Goal: Task Accomplishment & Management: Use online tool/utility

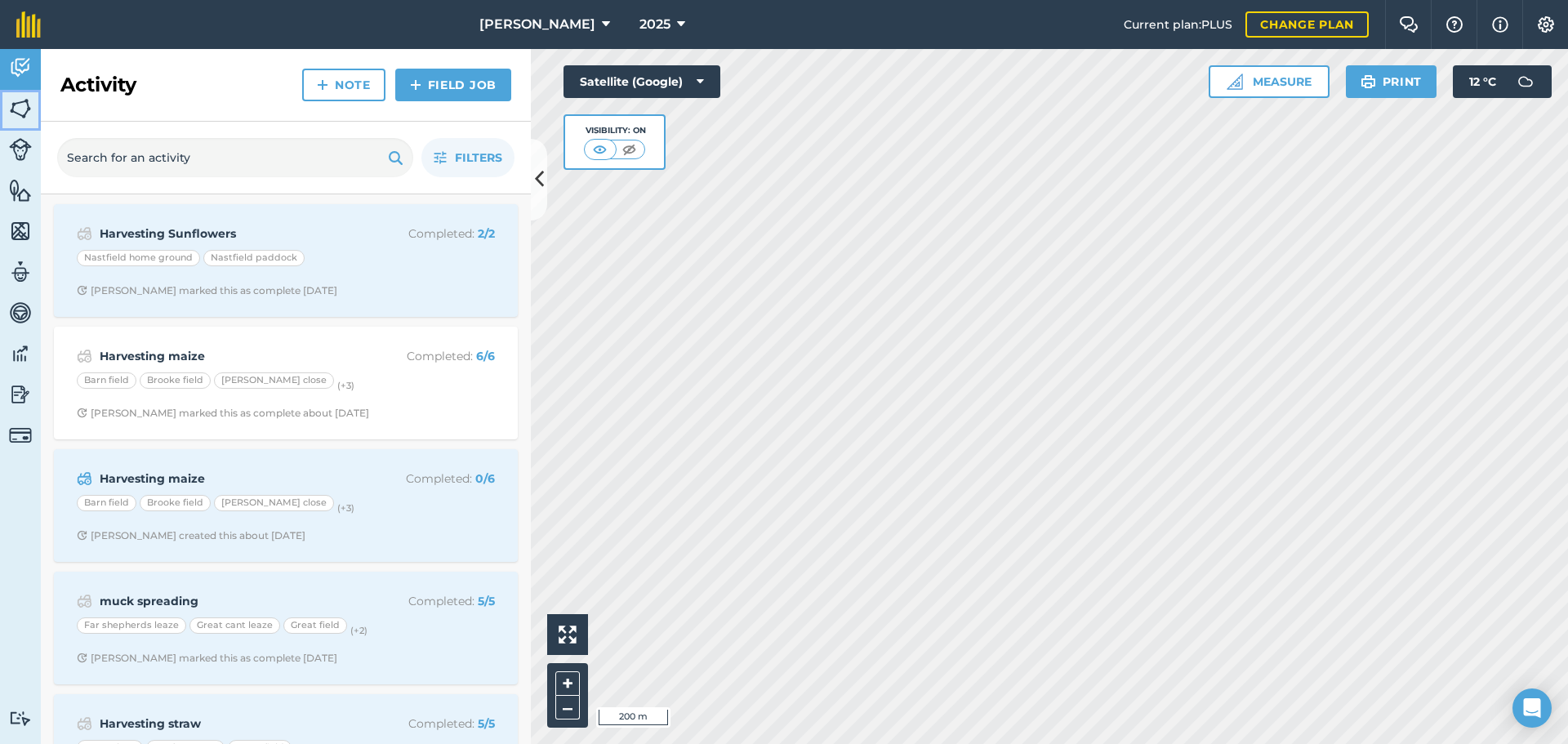
click at [17, 113] on img at bounding box center [20, 108] width 23 height 25
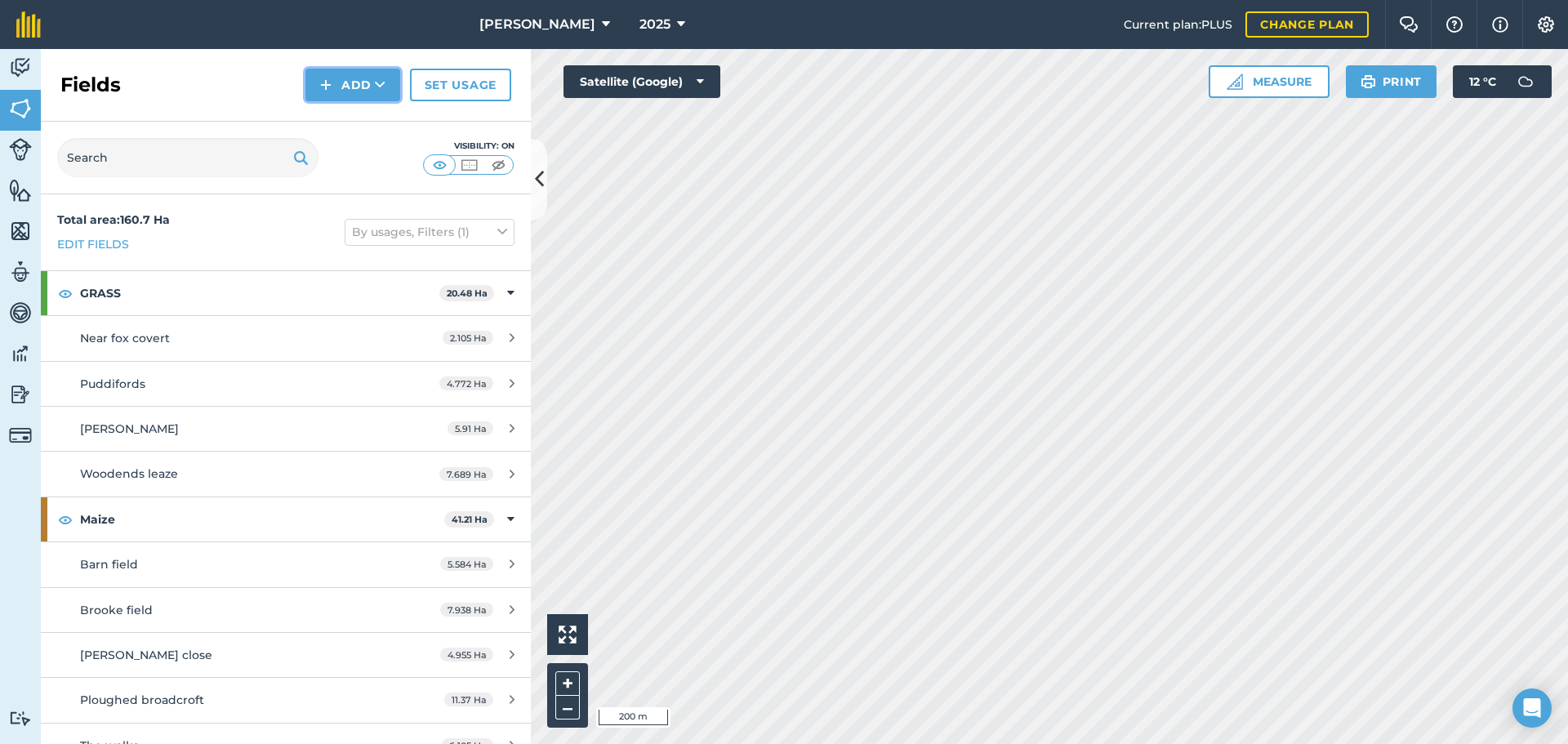
click at [341, 89] on button "Add" at bounding box center [352, 84] width 95 height 33
click at [341, 89] on button "Add Draw Import" at bounding box center [352, 84] width 95 height 33
click at [460, 91] on link "Set usage" at bounding box center [461, 84] width 102 height 33
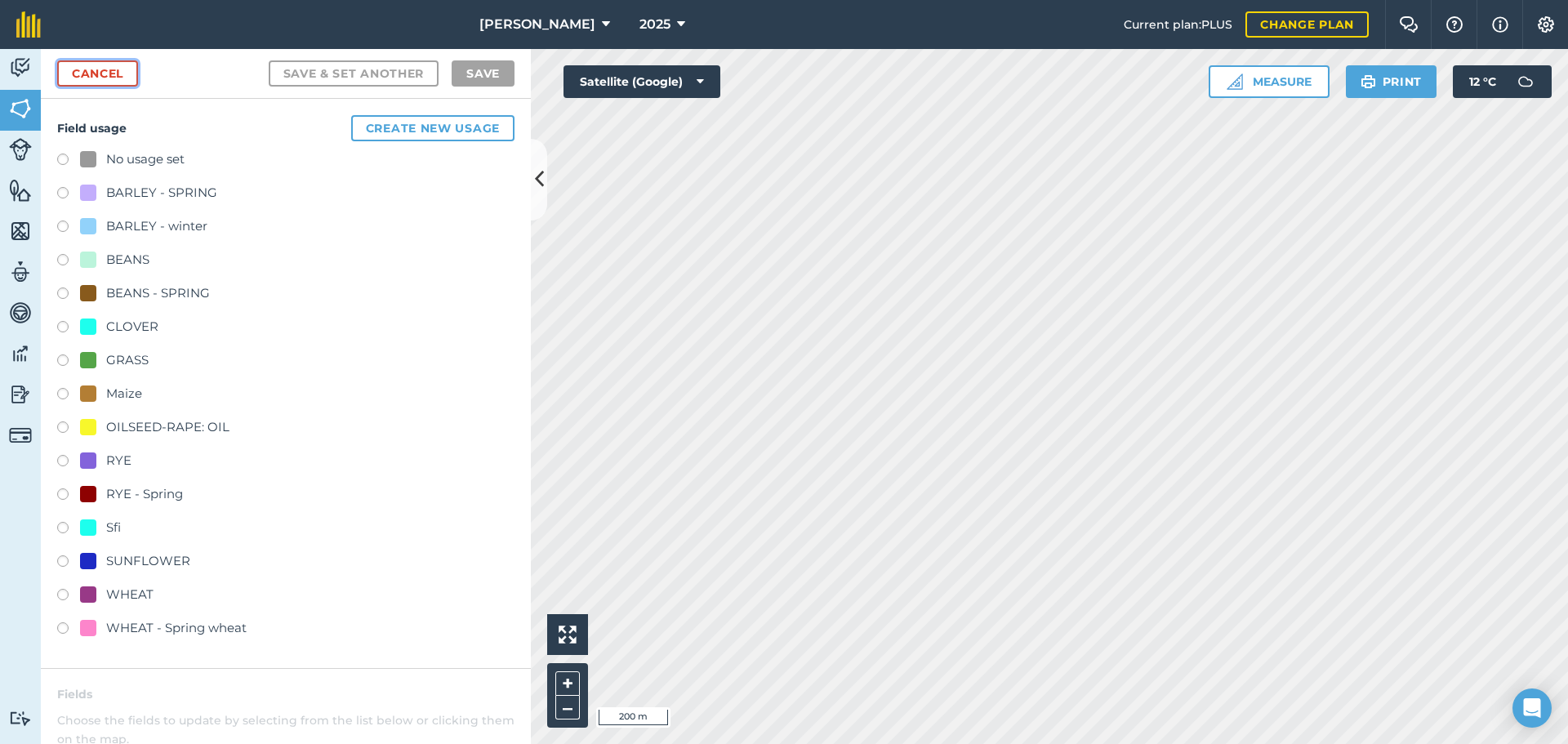
click at [100, 75] on link "Cancel" at bounding box center [98, 73] width 81 height 26
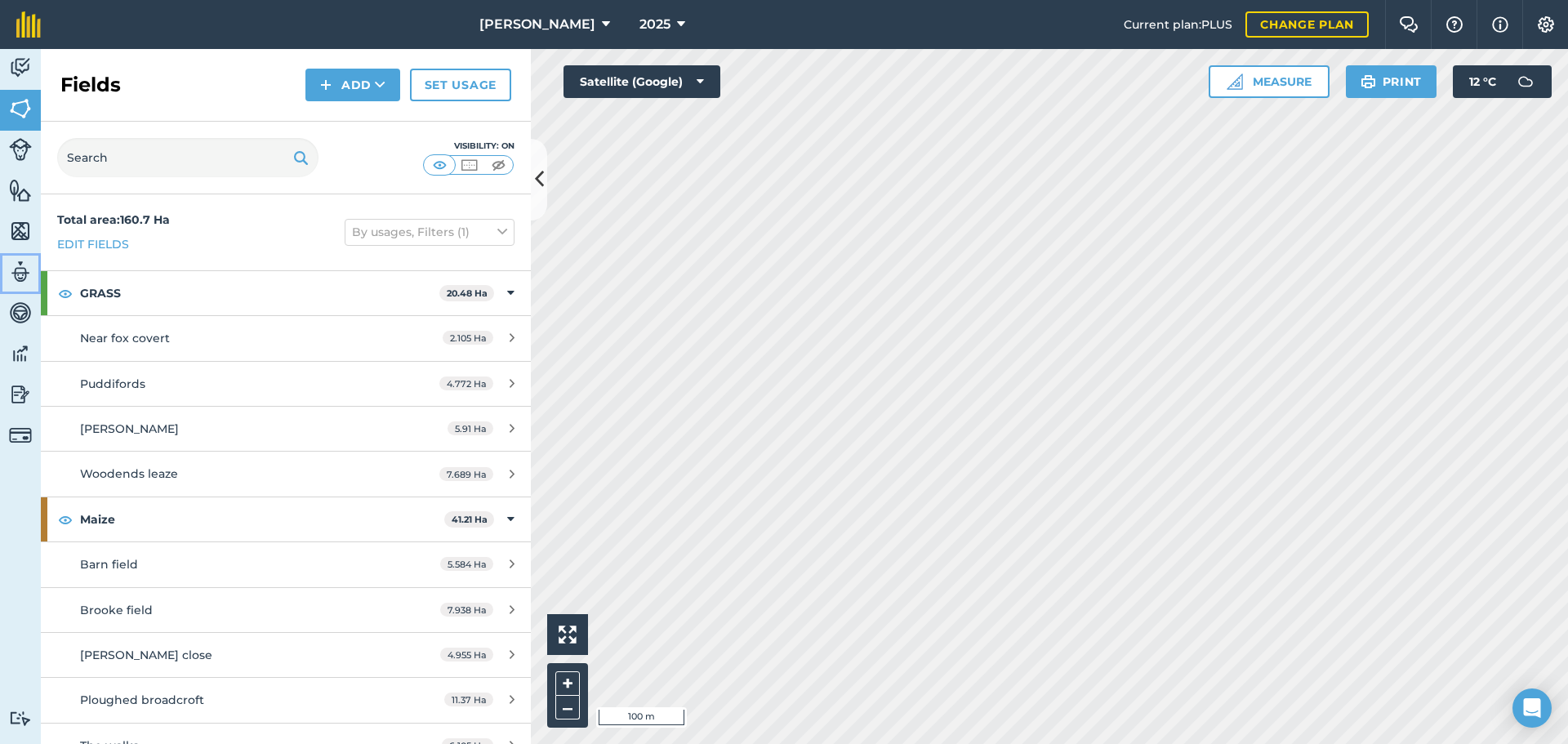
click at [17, 275] on img at bounding box center [20, 273] width 23 height 25
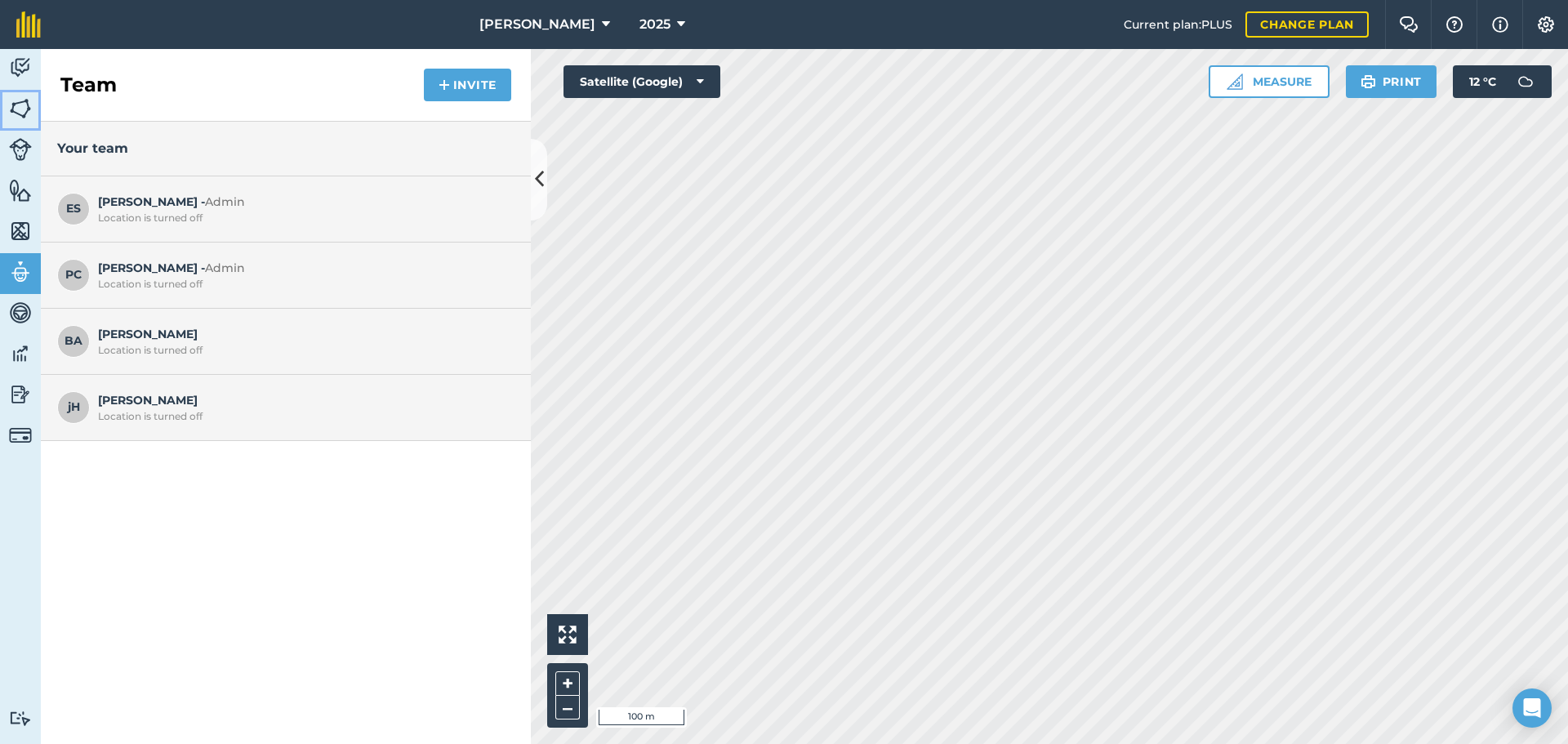
click at [15, 103] on img at bounding box center [20, 108] width 23 height 25
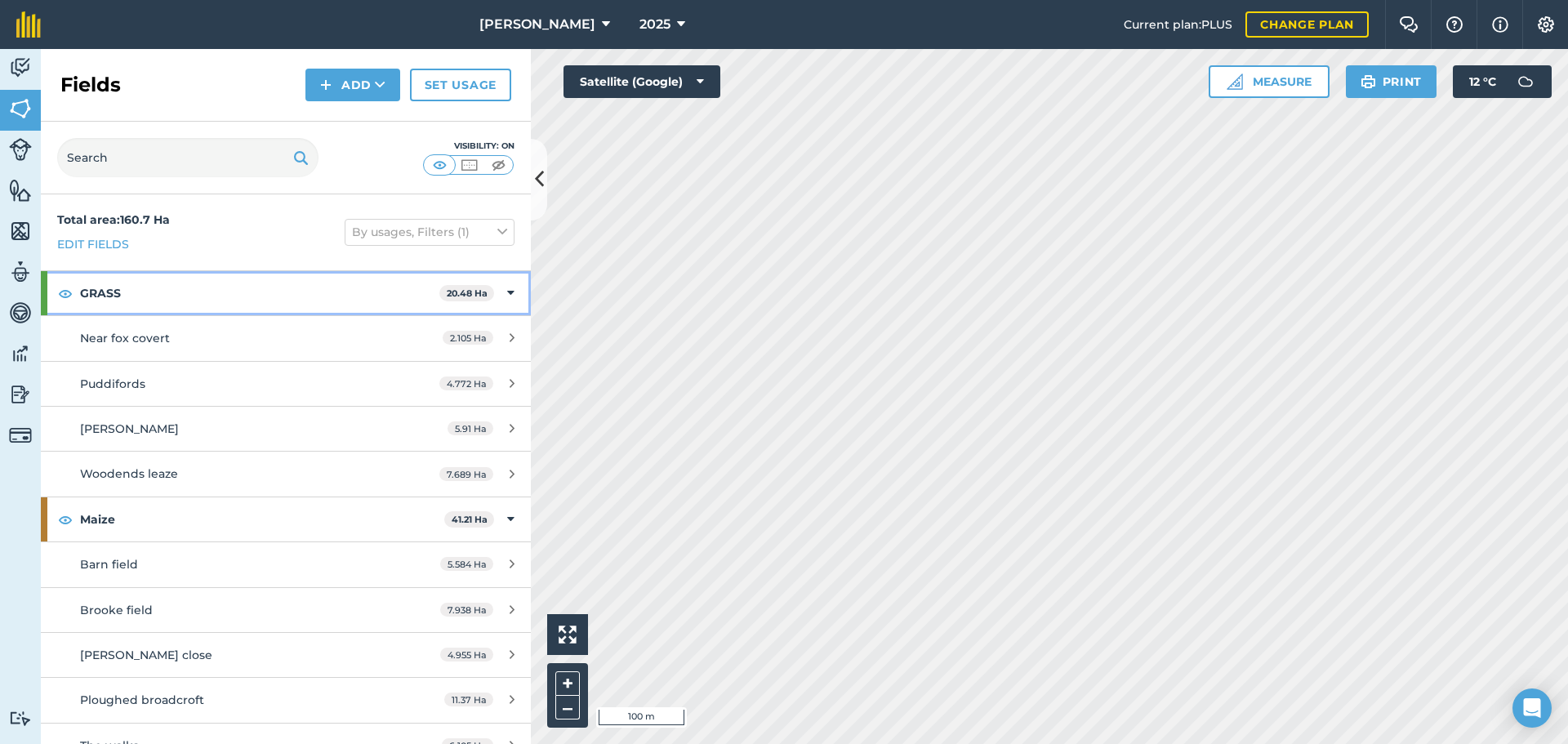
click at [508, 291] on icon at bounding box center [511, 293] width 8 height 18
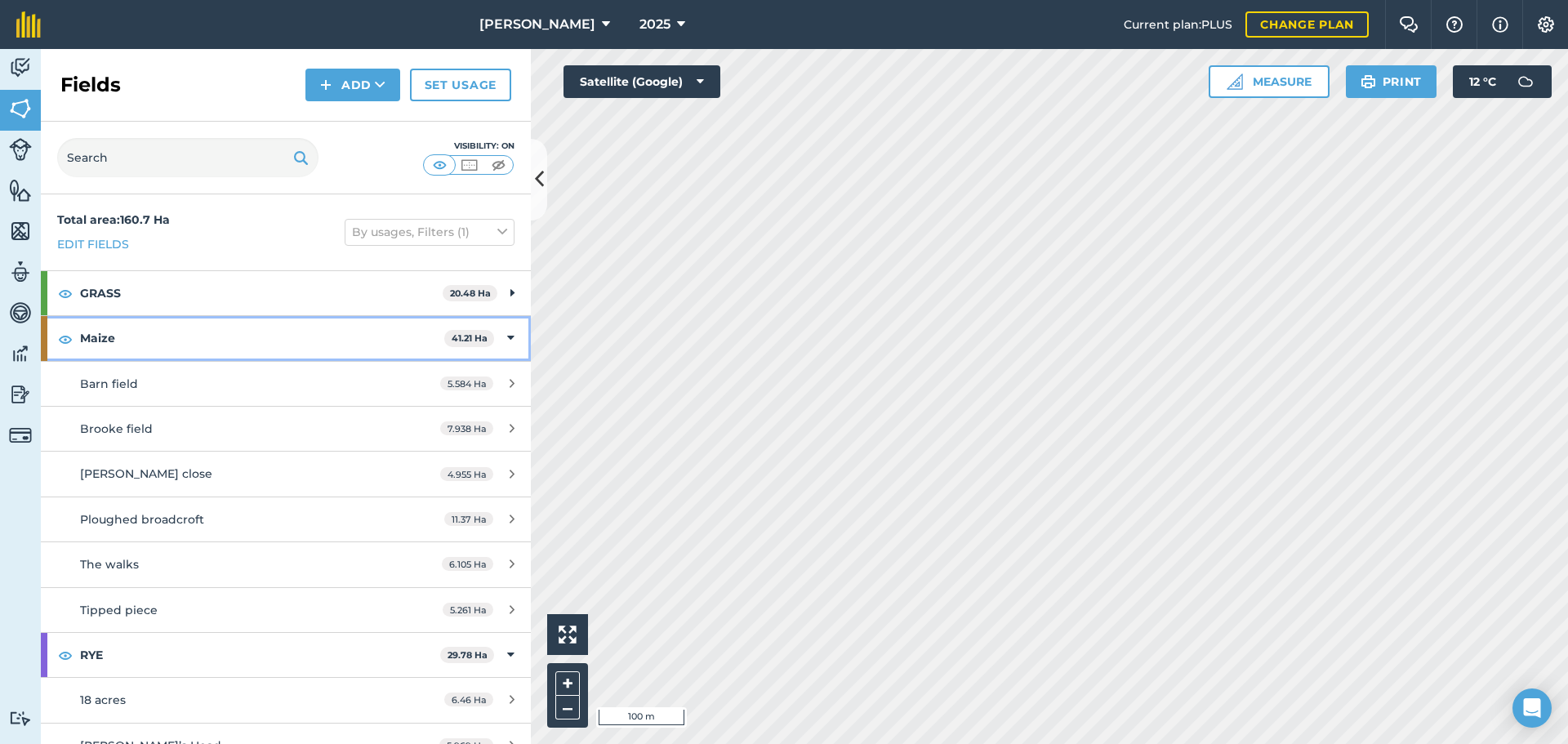
click at [508, 332] on icon at bounding box center [511, 338] width 8 height 18
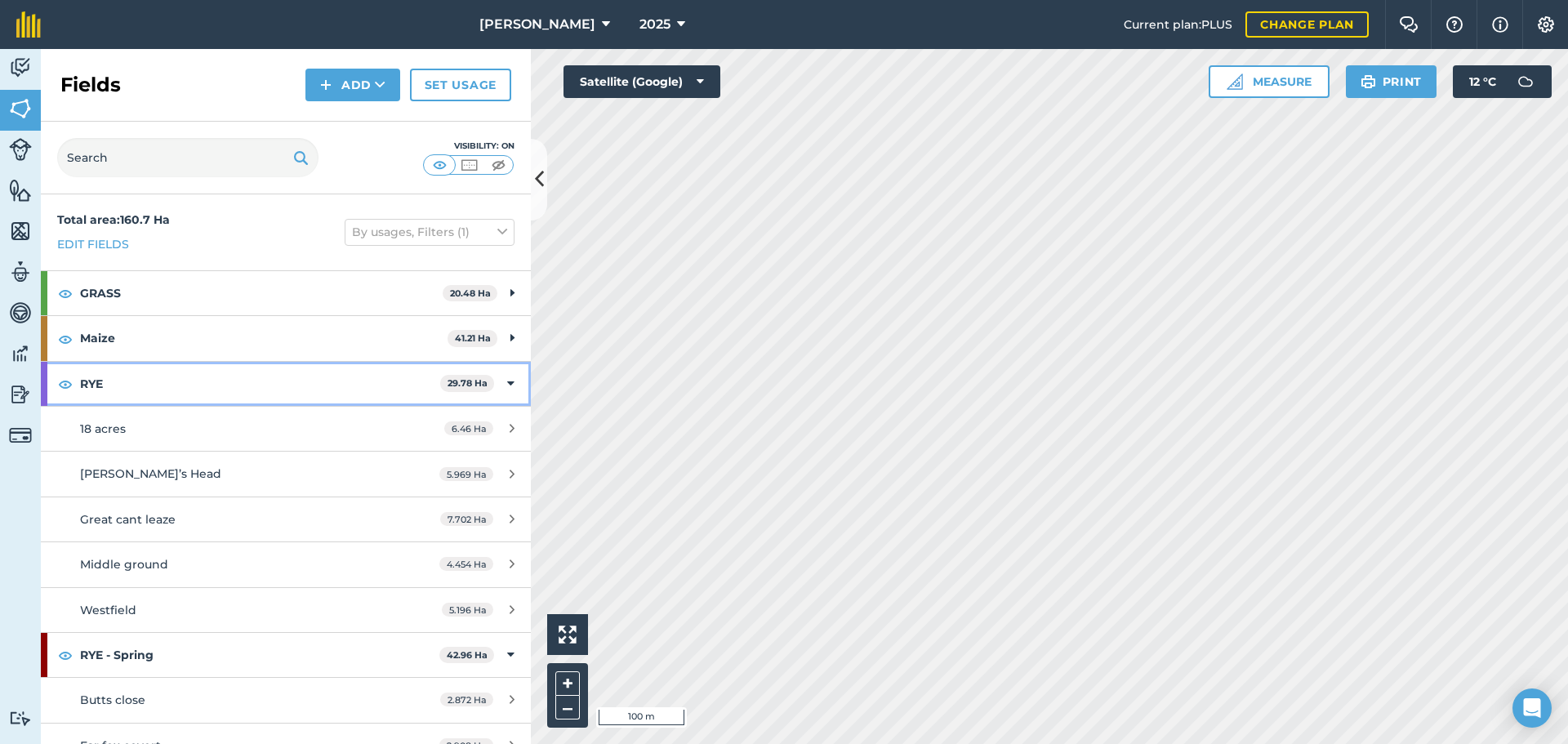
click at [508, 379] on icon at bounding box center [511, 384] width 8 height 18
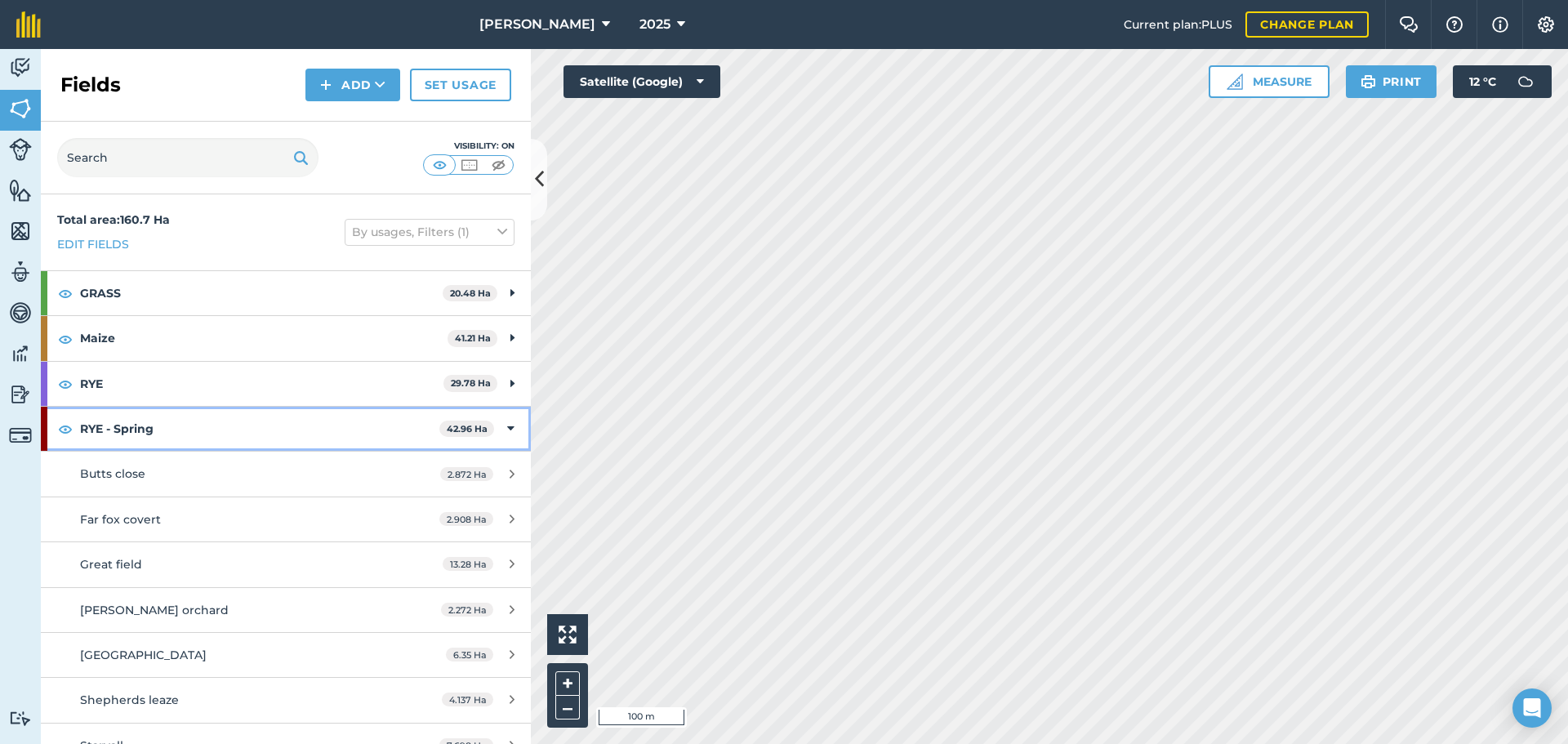
click at [508, 425] on icon at bounding box center [511, 428] width 8 height 18
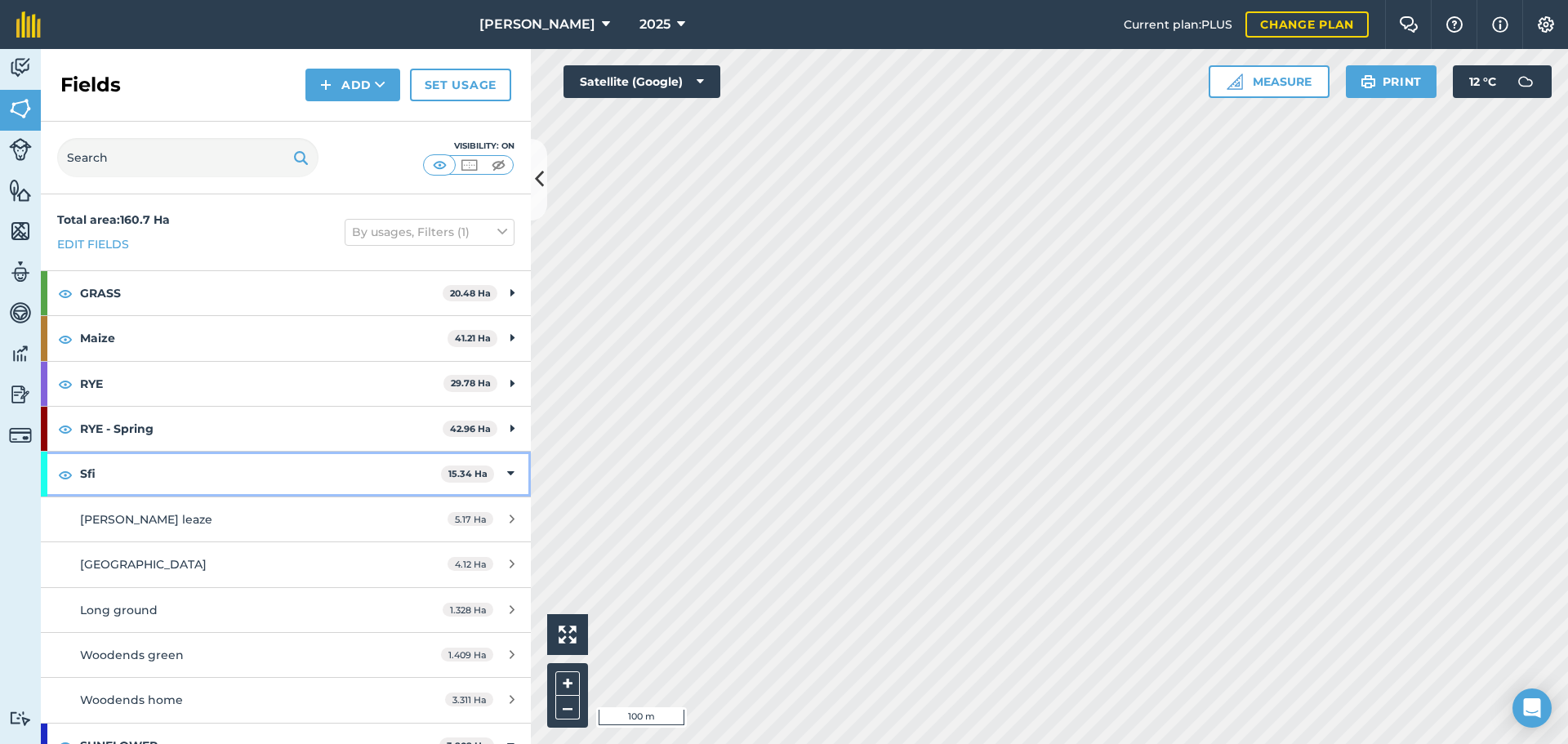
click at [493, 469] on div "Sfi 15.34 Ha" at bounding box center [286, 474] width 490 height 44
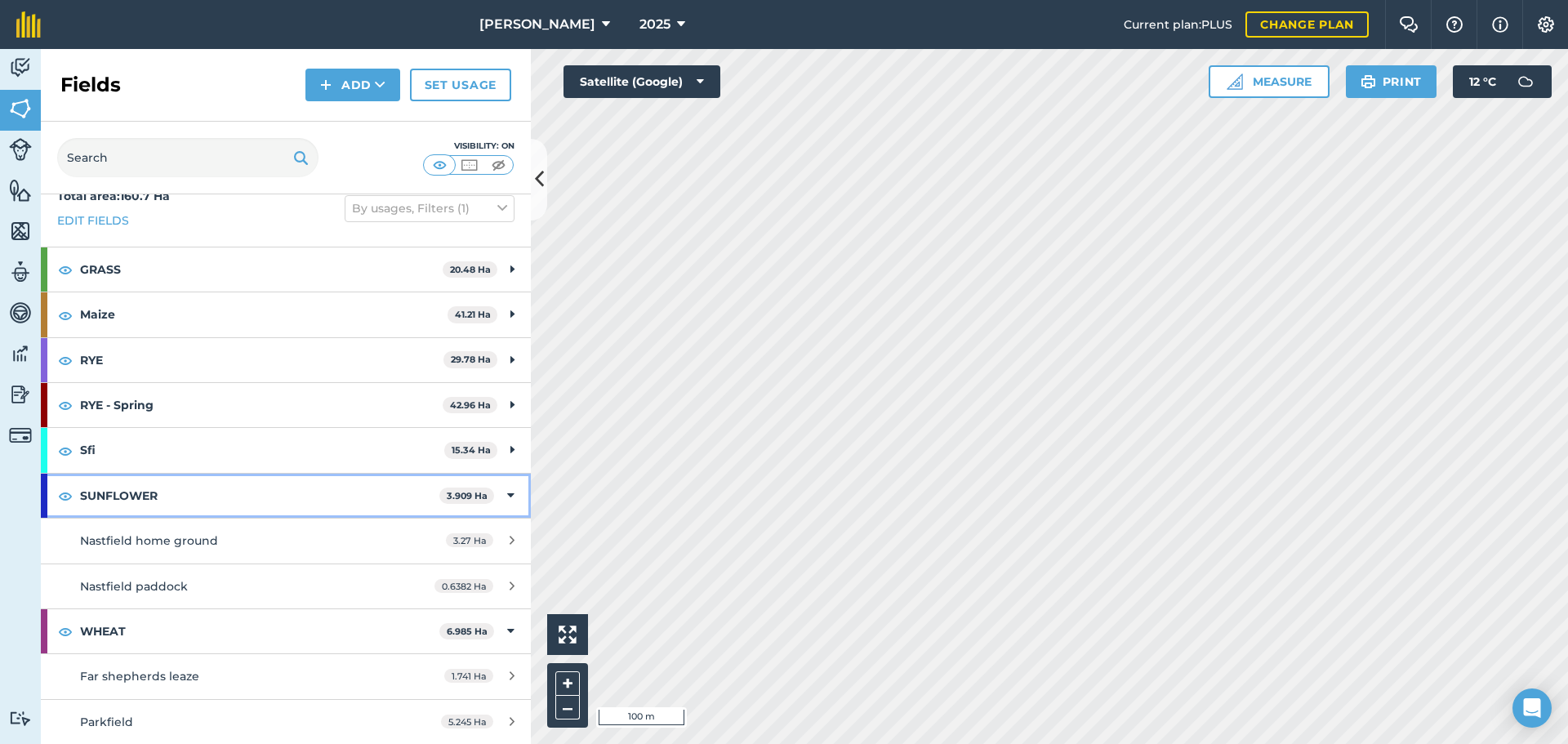
click at [494, 495] on div "SUNFLOWER 3.909 Ha" at bounding box center [286, 496] width 490 height 44
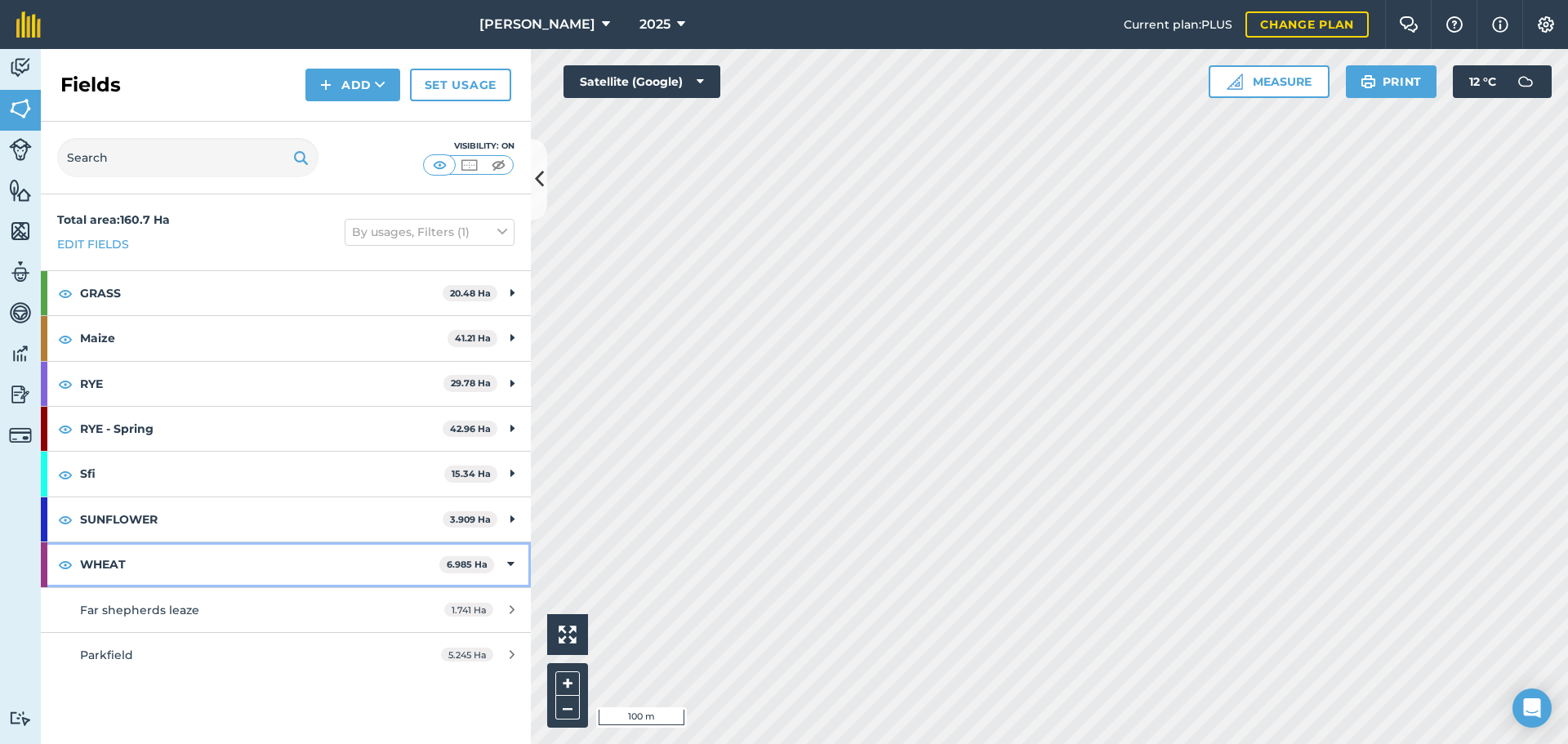
click at [504, 561] on div "WHEAT 6.985 Ha" at bounding box center [286, 564] width 490 height 44
